Goal: Check status: Check status

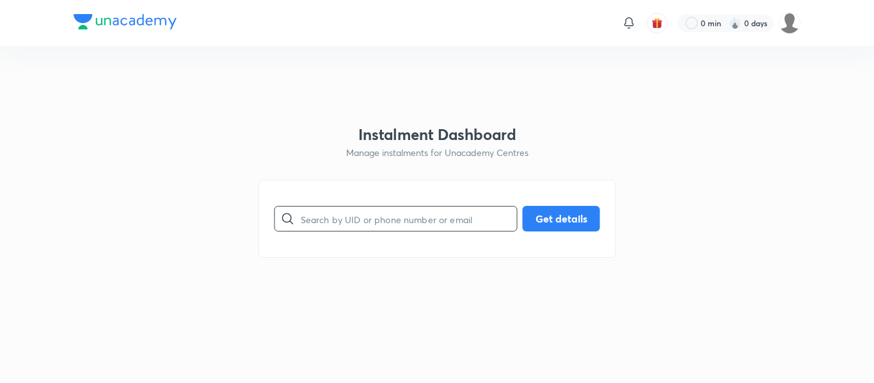
click at [326, 234] on input "text" at bounding box center [409, 219] width 216 height 33
paste input "0CU6ZGSLEQ"
type input "0CU6ZGSLEQ"
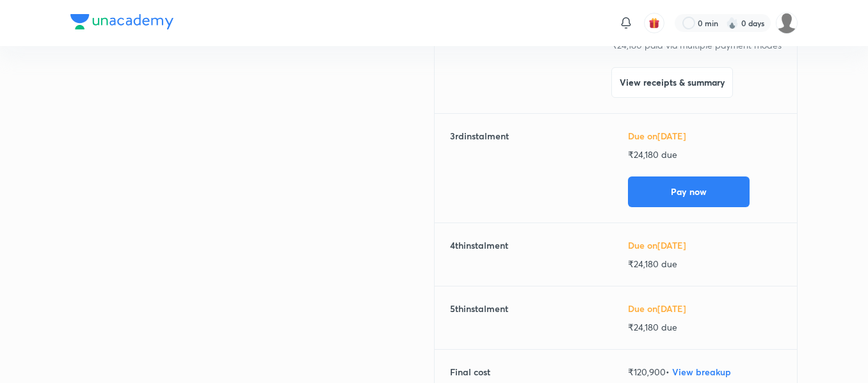
scroll to position [324, 0]
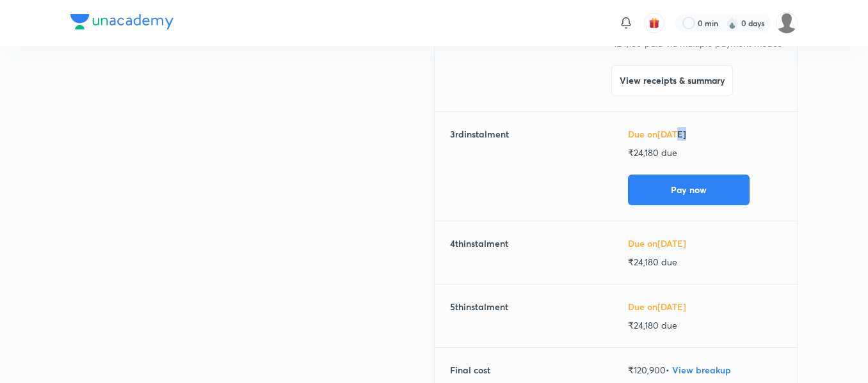
drag, startPoint x: 688, startPoint y: 134, endPoint x: 677, endPoint y: 135, distance: 10.3
click at [677, 135] on h6 "Due on [DATE]" at bounding box center [705, 133] width 154 height 13
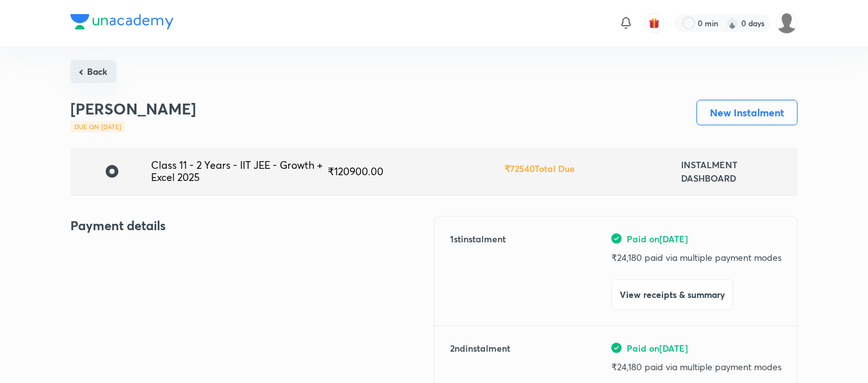
click at [90, 82] on button "Back" at bounding box center [93, 71] width 46 height 23
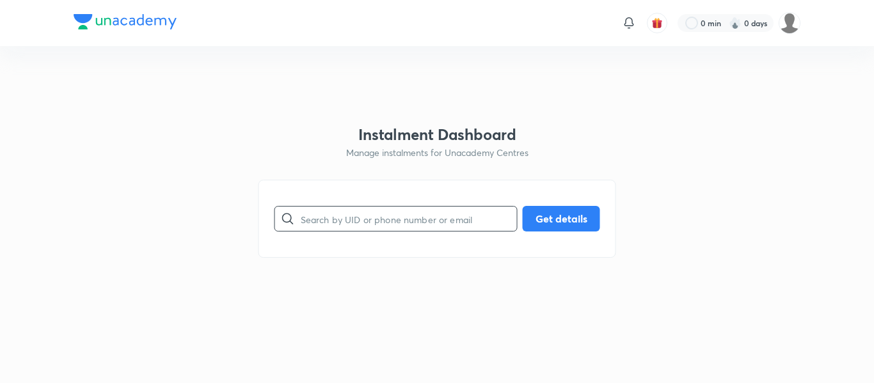
click at [314, 220] on input "text" at bounding box center [409, 219] width 216 height 33
paste input "0T19QQLWOK"
type input "0T19QQLWOK"
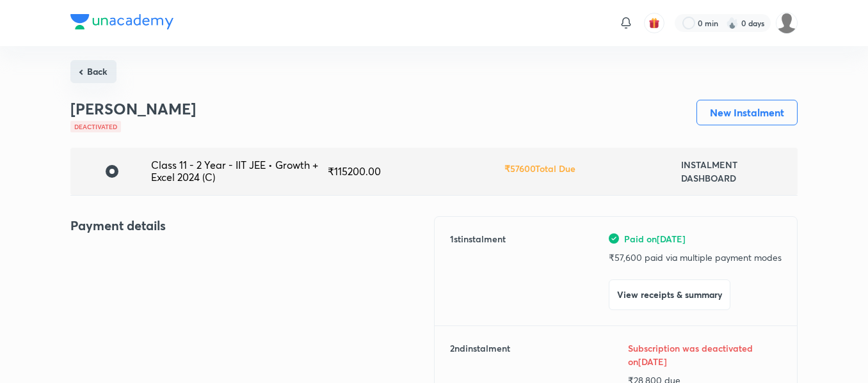
click at [87, 72] on button "Back" at bounding box center [93, 71] width 46 height 23
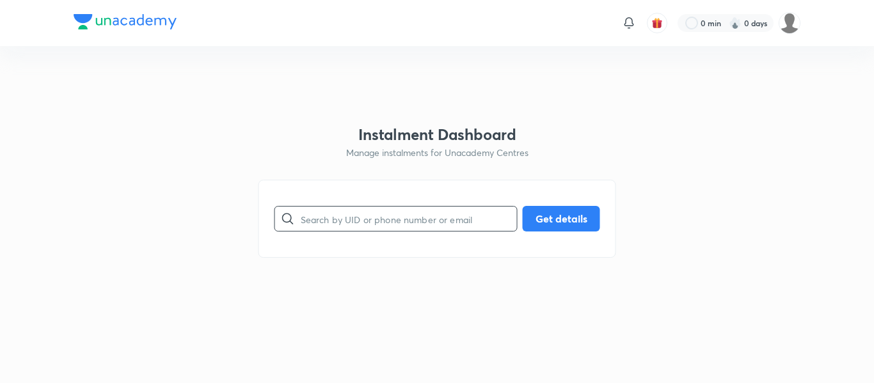
click at [415, 215] on input "text" at bounding box center [409, 219] width 216 height 33
paste input "0OEC2WKO98"
type input "0OEC2WKO98"
